Goal: Task Accomplishment & Management: Manage account settings

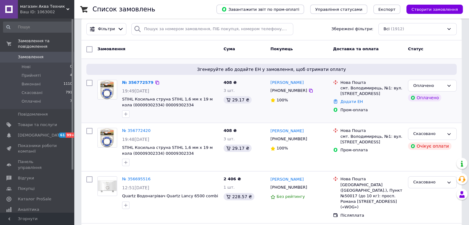
scroll to position [31, 0]
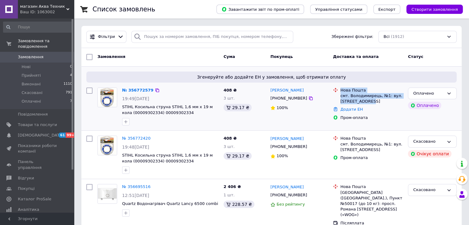
drag, startPoint x: 368, startPoint y: 102, endPoint x: 341, endPoint y: 90, distance: 28.7
click at [341, 90] on div "Нова Пошта смт. Володимирець, №1: вул. [STREET_ADDRESS]" at bounding box center [371, 96] width 65 height 17
click at [353, 97] on div "смт. Володимирець, №1: вул. [STREET_ADDRESS]" at bounding box center [372, 98] width 63 height 11
drag, startPoint x: 372, startPoint y: 102, endPoint x: 339, endPoint y: 89, distance: 35.8
click at [339, 89] on div "Нова Пошта смт. Володимирець, №1: вул. [STREET_ADDRESS]" at bounding box center [371, 96] width 65 height 17
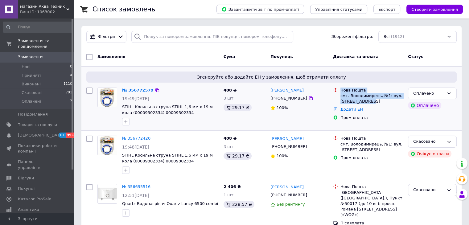
click at [353, 94] on div "смт. Володимирець, №1: вул. [STREET_ADDRESS]" at bounding box center [372, 98] width 63 height 11
drag, startPoint x: 339, startPoint y: 90, endPoint x: 367, endPoint y: 102, distance: 30.0
click at [367, 102] on div "Нова Пошта смт. Володимирець, №1: вул. [STREET_ADDRESS]" at bounding box center [371, 96] width 65 height 17
click at [369, 103] on div "смт. Володимирець, №1: вул. [STREET_ADDRESS]" at bounding box center [372, 98] width 63 height 11
drag, startPoint x: 369, startPoint y: 103, endPoint x: 342, endPoint y: 92, distance: 29.2
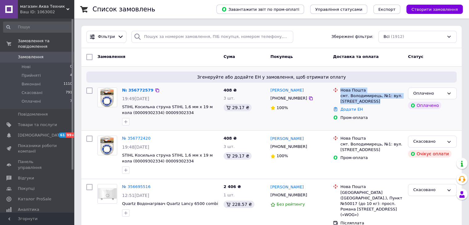
click at [342, 92] on div "Нова Пошта смт. Володимирець, №1: вул. [STREET_ADDRESS]" at bounding box center [371, 96] width 65 height 17
click at [342, 92] on div "Нова Пошта" at bounding box center [372, 91] width 63 height 6
drag, startPoint x: 340, startPoint y: 91, endPoint x: 371, endPoint y: 105, distance: 34.4
click at [371, 105] on li "Нова Пошта смт. Володимирець, №1: вул. [STREET_ADDRESS]" at bounding box center [368, 95] width 70 height 19
click at [372, 103] on div "смт. Володимирець, №1: вул. [STREET_ADDRESS]" at bounding box center [372, 98] width 63 height 11
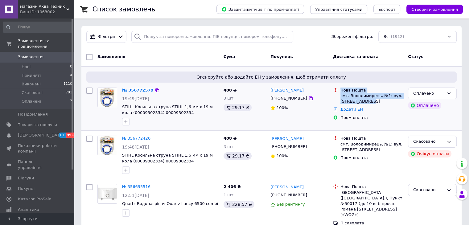
drag, startPoint x: 372, startPoint y: 103, endPoint x: 339, endPoint y: 92, distance: 34.1
click at [339, 92] on div "Нова Пошта смт. Володимирець, №1: вул. [STREET_ADDRESS]" at bounding box center [371, 96] width 65 height 17
click at [343, 93] on div "смт. Володимирець, №1: вул. [STREET_ADDRESS]" at bounding box center [372, 98] width 63 height 11
click at [347, 94] on div "смт. Володимирець, №1: вул. [STREET_ADDRESS]" at bounding box center [372, 98] width 63 height 11
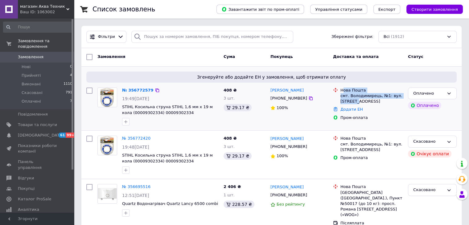
drag, startPoint x: 343, startPoint y: 93, endPoint x: 357, endPoint y: 101, distance: 16.5
click at [357, 101] on div "Нова Пошта смт. Володимирець, №1: вул. [STREET_ADDRESS]" at bounding box center [371, 96] width 65 height 17
click at [371, 104] on li "Нова Пошта смт. Володимирець, №1: вул. [STREET_ADDRESS]" at bounding box center [368, 95] width 70 height 19
drag, startPoint x: 367, startPoint y: 101, endPoint x: 341, endPoint y: 89, distance: 28.7
click at [341, 89] on div "Нова Пошта смт. Володимирець, №1: вул. [STREET_ADDRESS]" at bounding box center [371, 96] width 65 height 17
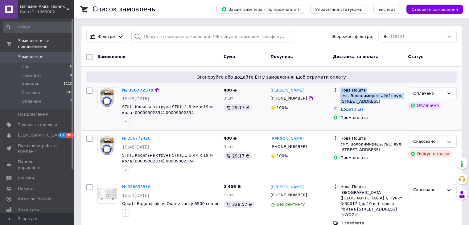
click at [342, 89] on div "Нова Пошта" at bounding box center [372, 91] width 63 height 6
drag, startPoint x: 372, startPoint y: 104, endPoint x: 340, endPoint y: 93, distance: 33.5
click at [340, 93] on div "Нова Пошта смт. Володимирець, №1: вул. [STREET_ADDRESS]" at bounding box center [371, 96] width 65 height 17
click at [350, 94] on div "смт. Володимирець, №1: вул. [STREET_ADDRESS]" at bounding box center [372, 98] width 63 height 11
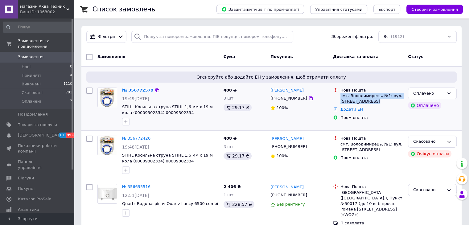
click at [350, 94] on div "смт. Володимирець, №1: вул. [STREET_ADDRESS]" at bounding box center [372, 98] width 63 height 11
click at [346, 88] on div "Нова Пошта" at bounding box center [372, 91] width 63 height 6
click at [344, 90] on div "Нова Пошта" at bounding box center [372, 91] width 63 height 6
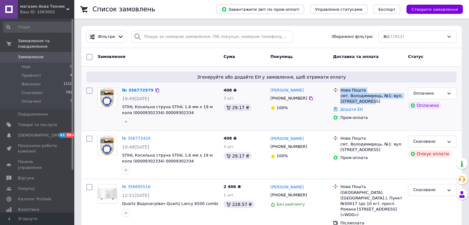
drag, startPoint x: 371, startPoint y: 103, endPoint x: 339, endPoint y: 89, distance: 35.7
click at [339, 89] on div "Нова Пошта смт. Володимирець, №1: вул. [STREET_ADDRESS]" at bounding box center [368, 96] width 73 height 17
click at [340, 89] on div "Нова Пошта смт. Володимирець, №1: вул. [STREET_ADDRESS]" at bounding box center [371, 96] width 65 height 17
click at [142, 90] on link "№ 356772579" at bounding box center [137, 90] width 31 height 5
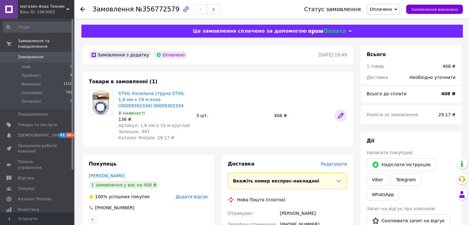
click at [341, 116] on icon at bounding box center [341, 115] width 5 height 5
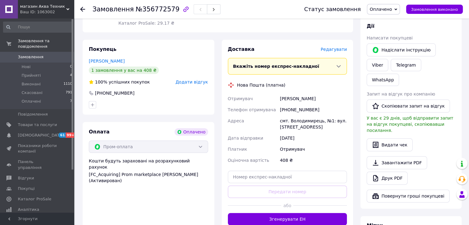
scroll to position [104, 0]
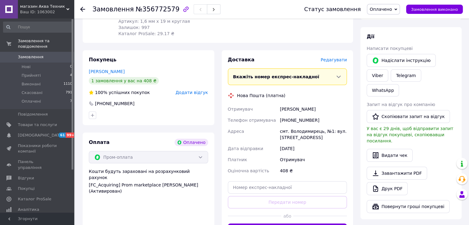
click at [182, 11] on icon "button" at bounding box center [185, 9] width 7 height 7
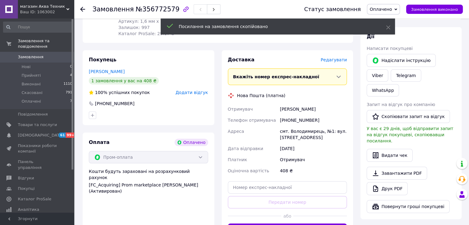
click at [82, 9] on use at bounding box center [82, 9] width 5 height 5
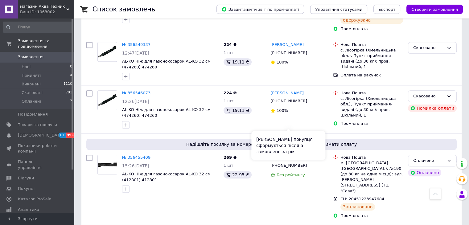
scroll to position [617, 0]
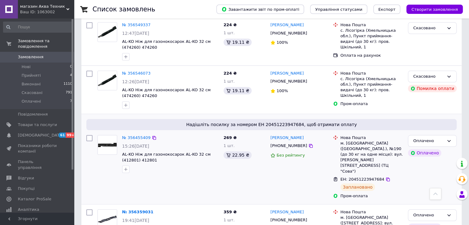
click at [310, 135] on div "[PERSON_NAME]" at bounding box center [299, 138] width 59 height 7
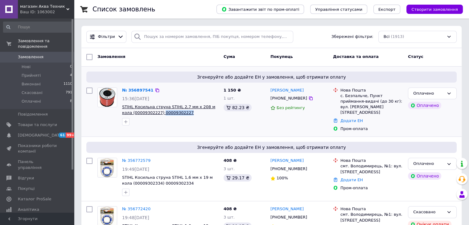
copy span "00009302227"
drag, startPoint x: 176, startPoint y: 113, endPoint x: 150, endPoint y: 114, distance: 25.9
click at [150, 114] on span "STIHL Косильна струна STIHL 2,7 мм х 208 м кола (00009302227) 00009302227" at bounding box center [170, 109] width 97 height 11
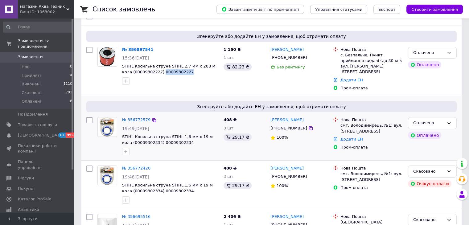
scroll to position [31, 0]
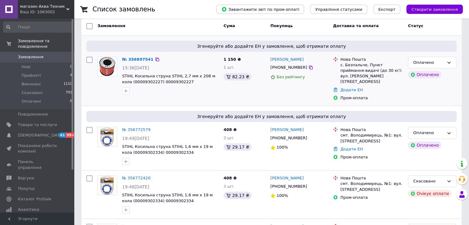
click at [235, 98] on div "1 150 ₴ 1 шт. 82.23 ₴" at bounding box center [244, 78] width 47 height 49
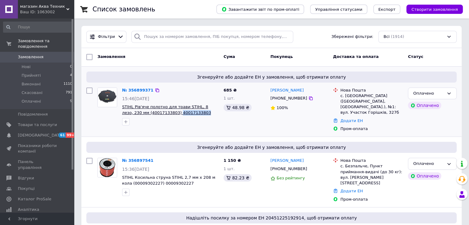
drag, startPoint x: 185, startPoint y: 112, endPoint x: 157, endPoint y: 114, distance: 28.4
click at [157, 114] on span "STIHL Рів'яче полотно для трави STIHL, 8 лезо, 230 мм (40017133803) 40017133803" at bounding box center [170, 109] width 97 height 11
copy span "40017133803"
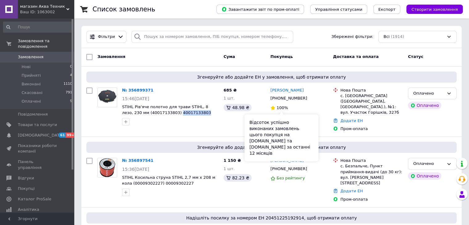
click at [302, 121] on div "Відсоток успішно виконаних замовлень цього покупця на [DOMAIN_NAME] та [DOMAIN_…" at bounding box center [282, 137] width 74 height 47
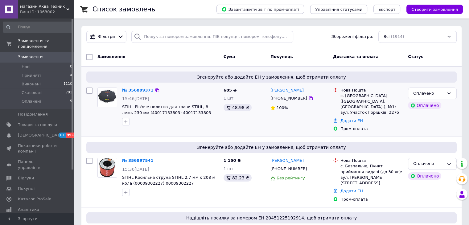
click at [321, 112] on div "100%" at bounding box center [300, 108] width 58 height 8
